Goal: Task Accomplishment & Management: Use online tool/utility

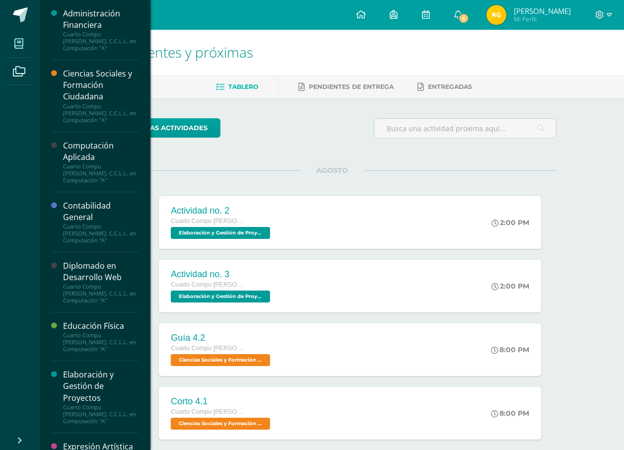
click at [10, 42] on span at bounding box center [19, 43] width 22 height 22
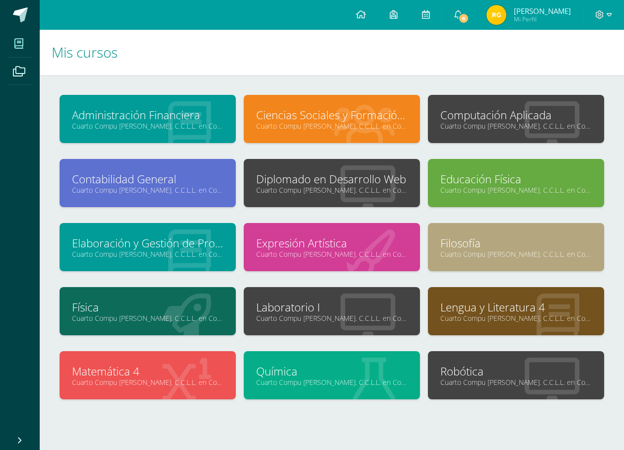
click at [280, 300] on link "Laboratorio I" at bounding box center [331, 306] width 151 height 15
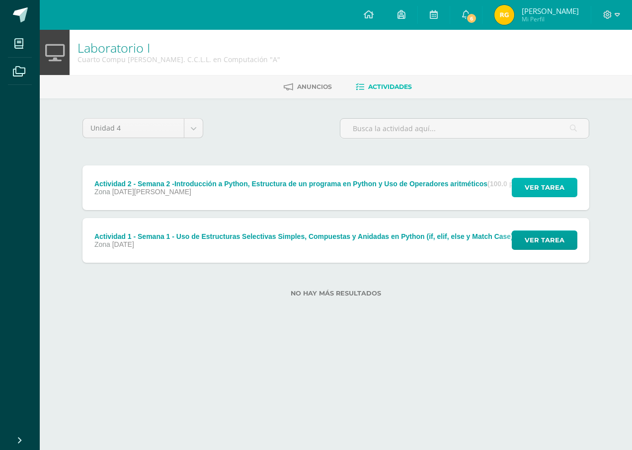
click at [520, 184] on button "Ver tarea" at bounding box center [544, 187] width 66 height 19
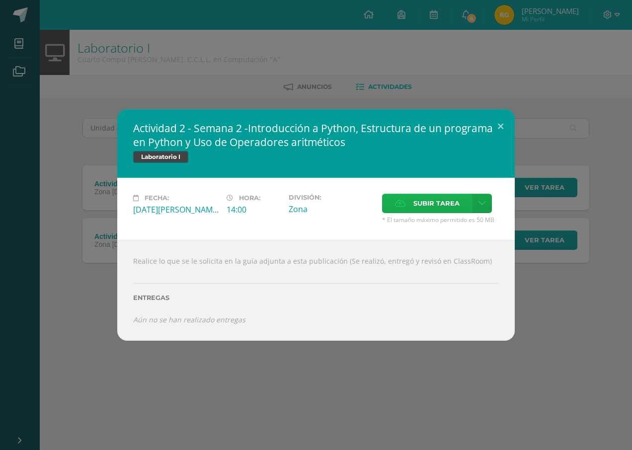
click at [439, 208] on span "Subir tarea" at bounding box center [436, 203] width 46 height 18
click at [0, 0] on input "Subir tarea" at bounding box center [0, 0] width 0 height 0
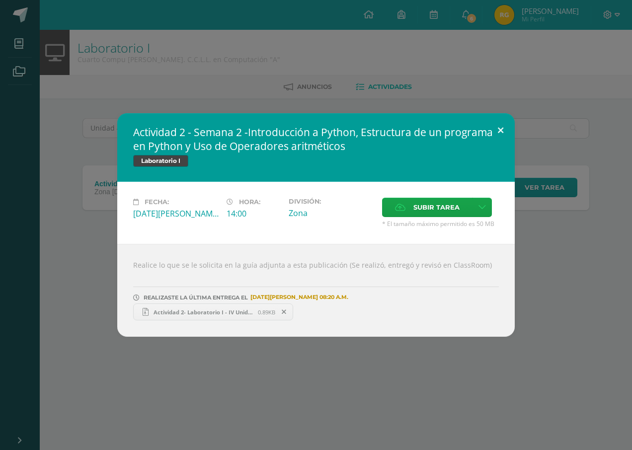
click at [510, 123] on button at bounding box center [500, 130] width 28 height 34
